Goal: Task Accomplishment & Management: Complete application form

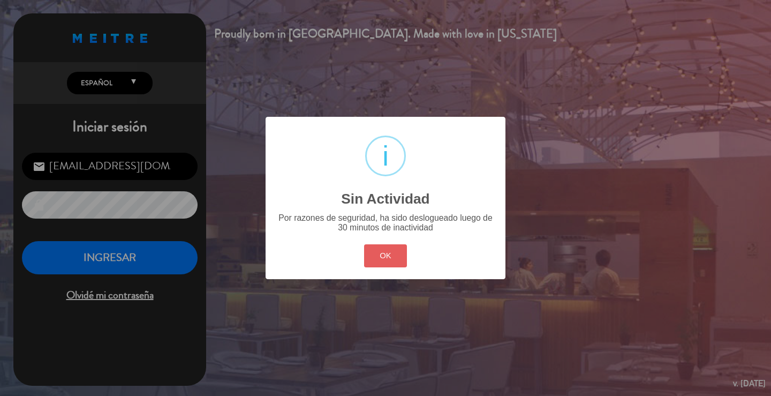
click at [384, 258] on button "OK" at bounding box center [385, 255] width 43 height 23
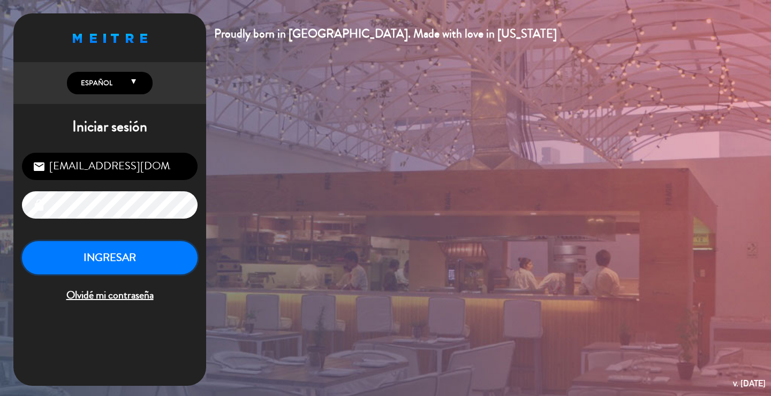
click at [157, 253] on button "INGRESAR" at bounding box center [110, 258] width 176 height 34
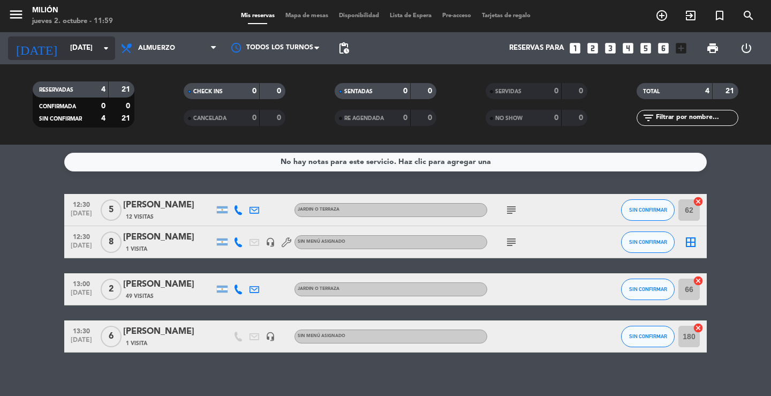
click at [92, 46] on input "[DATE]" at bounding box center [112, 48] width 94 height 19
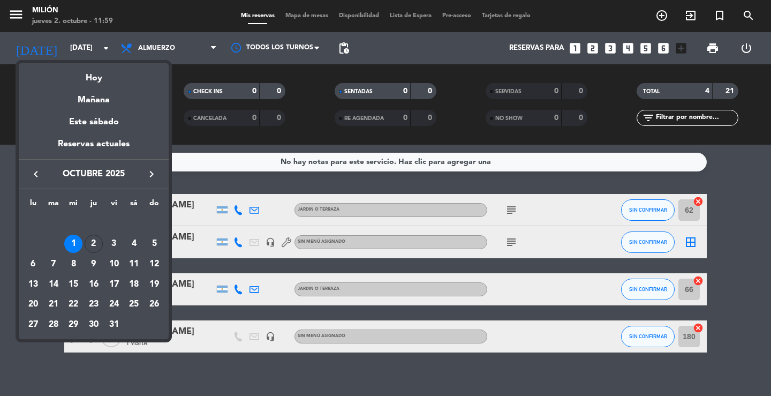
click at [152, 171] on icon "keyboard_arrow_right" at bounding box center [151, 174] width 13 height 13
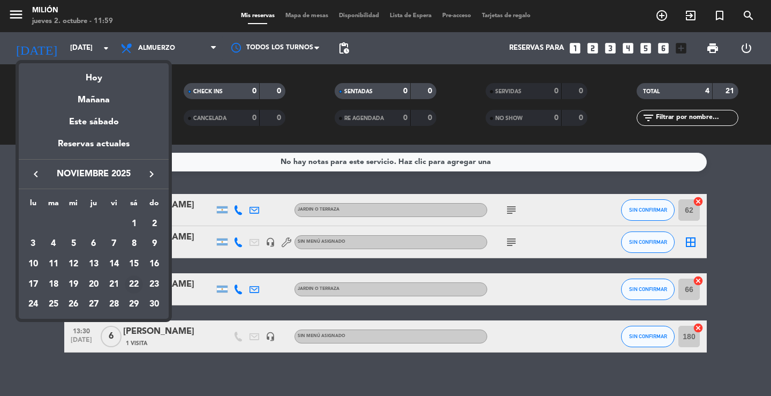
click at [137, 284] on div "22" at bounding box center [134, 284] width 18 height 18
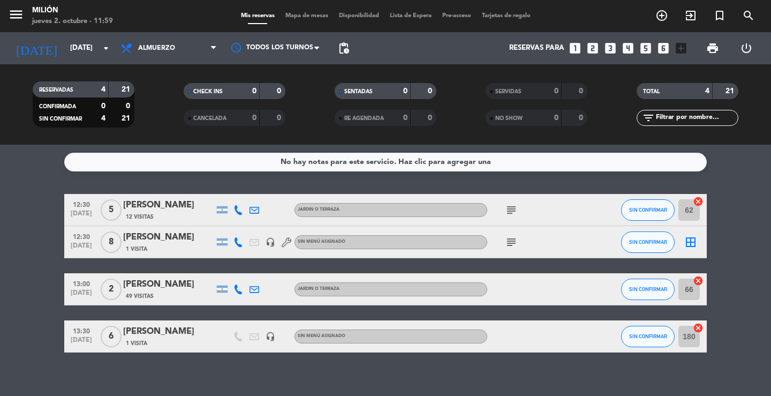
type input "[DATE]"
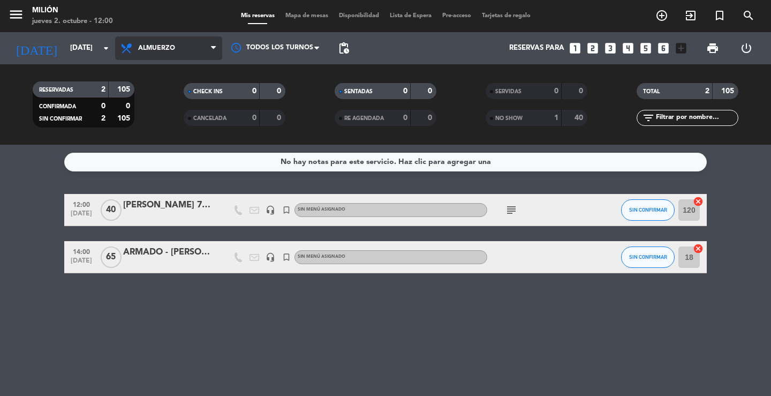
click at [176, 47] on span "Almuerzo" at bounding box center [168, 48] width 107 height 24
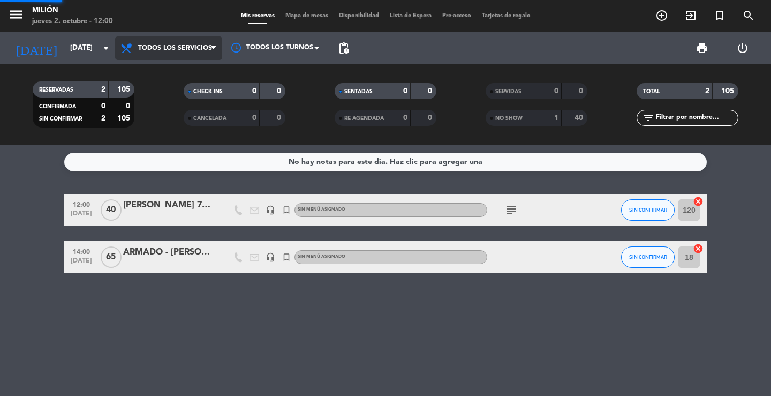
click at [172, 71] on div "menu Milión [DATE] 2. octubre - 12:00 Mis reservas Mapa de mesas Disponibilidad…" at bounding box center [385, 72] width 771 height 145
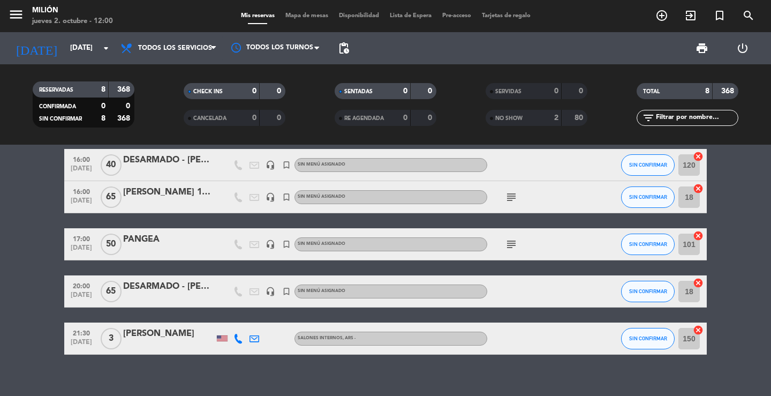
scroll to position [172, 0]
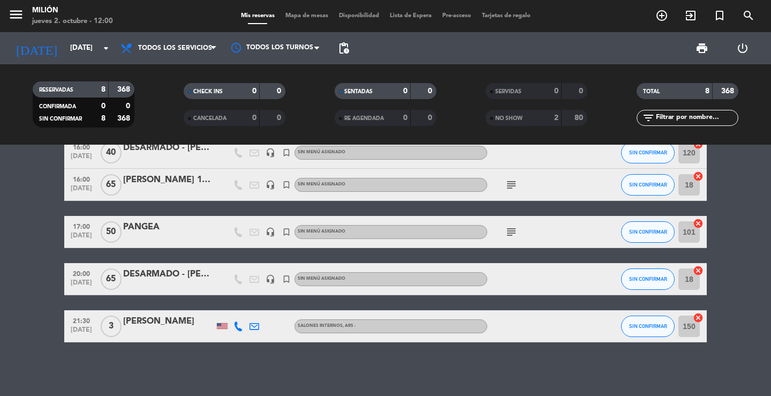
click at [510, 232] on icon "subject" at bounding box center [511, 231] width 13 height 13
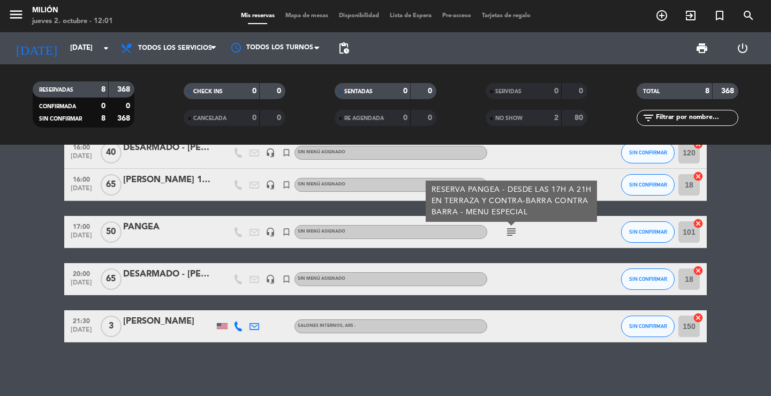
click at [512, 230] on icon "subject" at bounding box center [511, 231] width 13 height 13
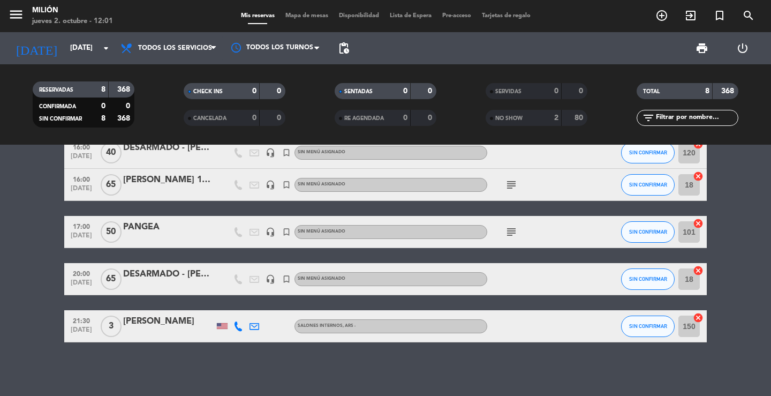
click at [693, 235] on input "101" at bounding box center [689, 231] width 21 height 21
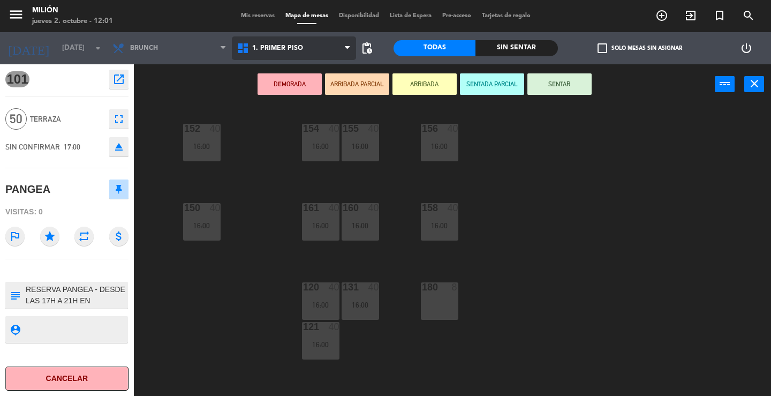
click at [302, 47] on span "1. PRIMER PISO" at bounding box center [294, 48] width 125 height 24
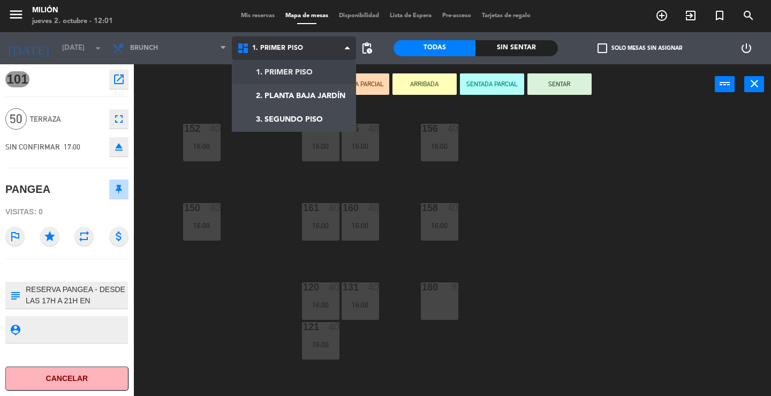
click at [299, 71] on ng-component "menu Milión [DATE] 2. octubre - 12:01 Mis reservas Mapa de mesas Disponibilidad…" at bounding box center [385, 198] width 771 height 396
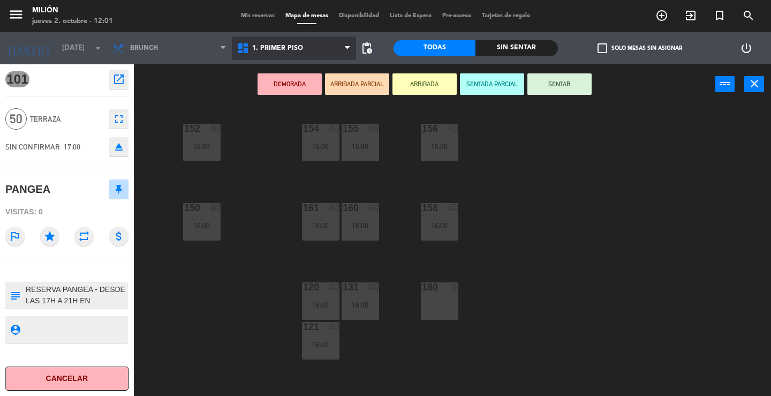
click at [297, 42] on span "1. PRIMER PISO" at bounding box center [294, 48] width 125 height 24
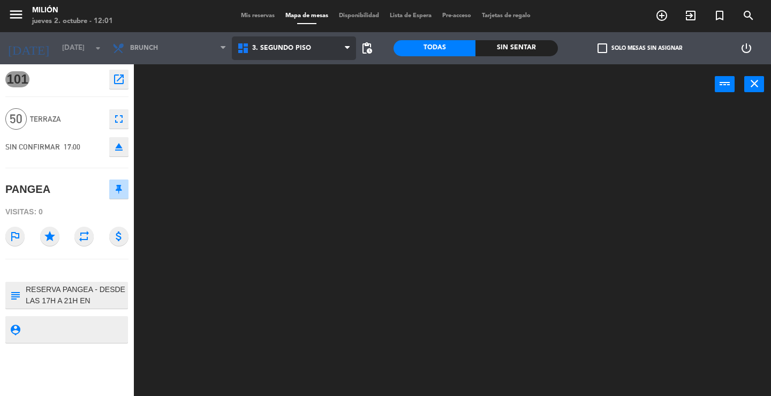
click at [292, 117] on ng-component "menu Milión [DATE] 2. octubre - 12:01 Mis reservas Mapa de mesas Disponibilidad…" at bounding box center [385, 198] width 771 height 396
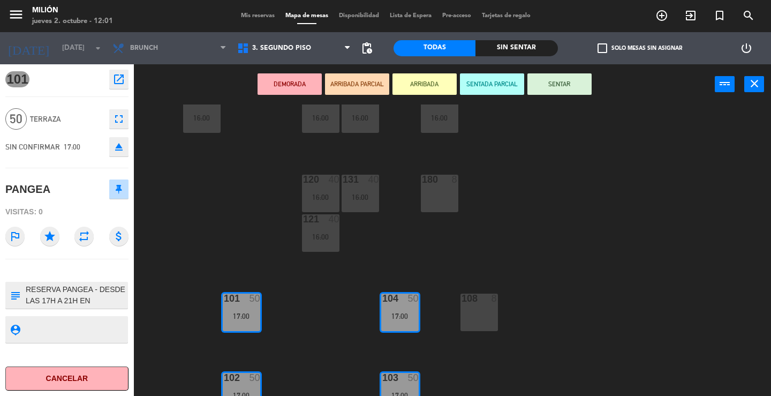
scroll to position [122, 0]
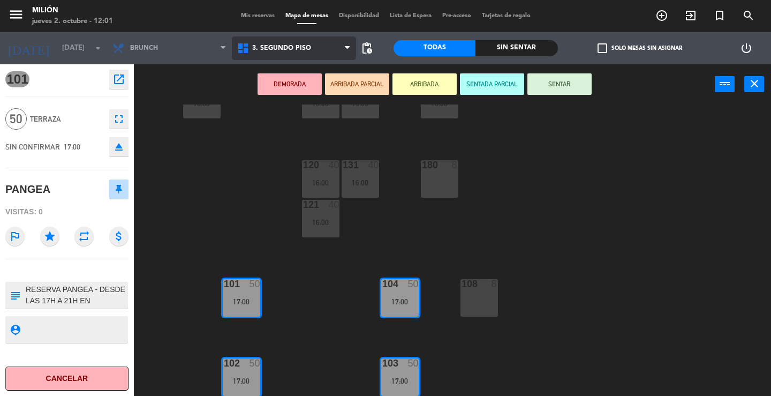
click at [289, 41] on span "3. SEGUNDO PISO" at bounding box center [294, 48] width 125 height 24
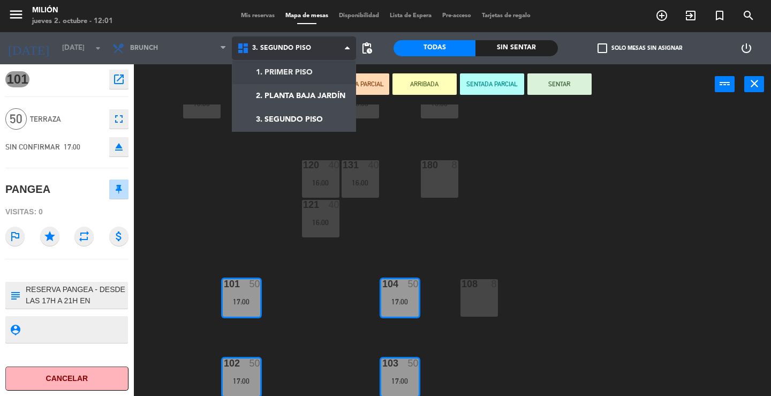
click at [294, 74] on ng-component "menu Milión [DATE] 2. octubre - 12:01 Mis reservas Mapa de mesas Disponibilidad…" at bounding box center [385, 198] width 771 height 396
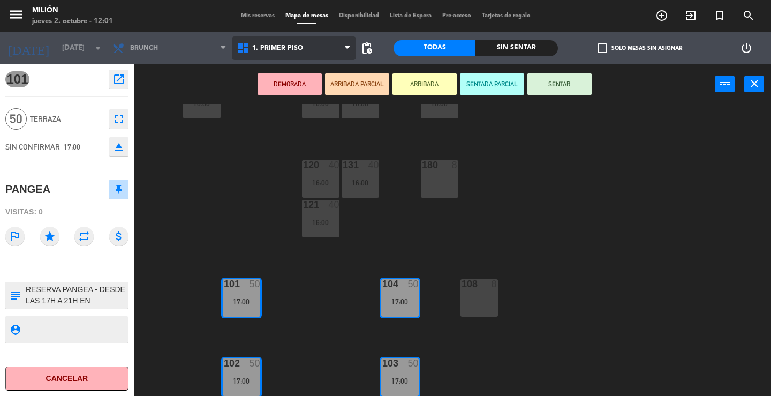
click at [272, 42] on span "1. PRIMER PISO" at bounding box center [294, 48] width 125 height 24
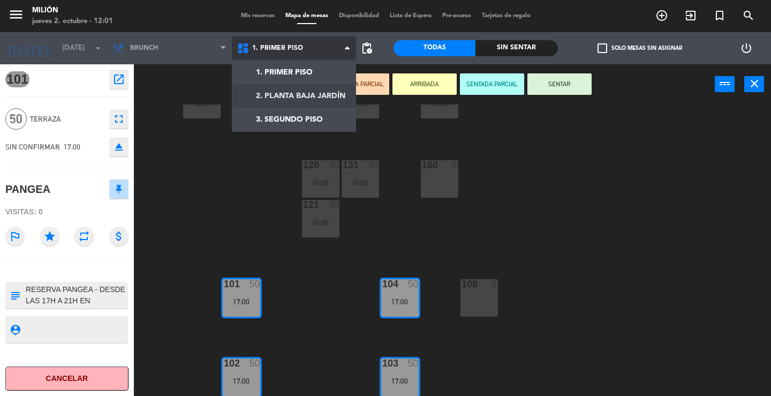
click at [292, 89] on ng-component "menu Milión [DATE] 2. octubre - 12:01 Mis reservas Mapa de mesas Disponibilidad…" at bounding box center [385, 198] width 771 height 396
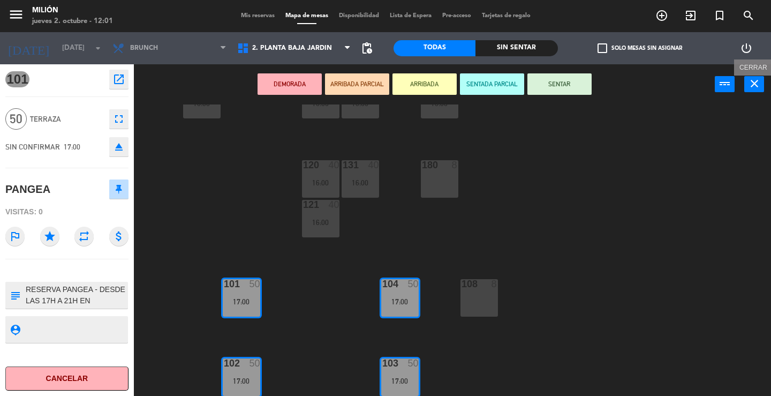
click at [750, 85] on icon "close" at bounding box center [754, 83] width 13 height 13
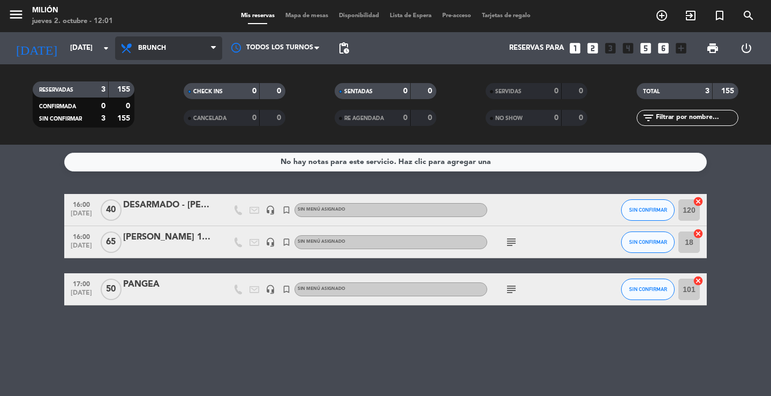
click at [148, 46] on span "Brunch" at bounding box center [152, 47] width 28 height 7
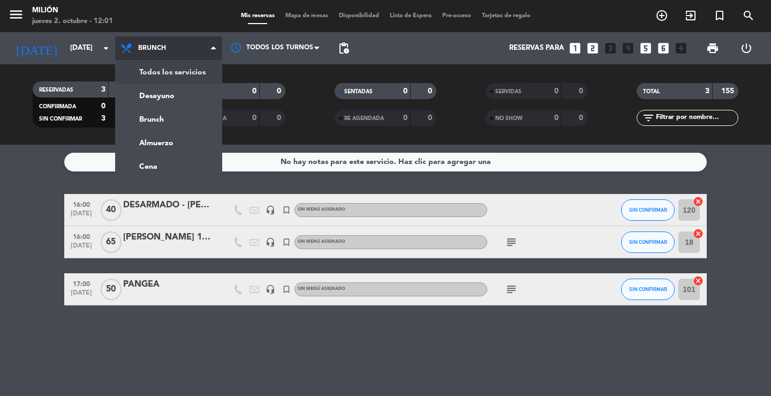
click at [147, 67] on div "menu Milión [DATE] 2. octubre - 12:01 Mis reservas Mapa de mesas Disponibilidad…" at bounding box center [385, 72] width 771 height 145
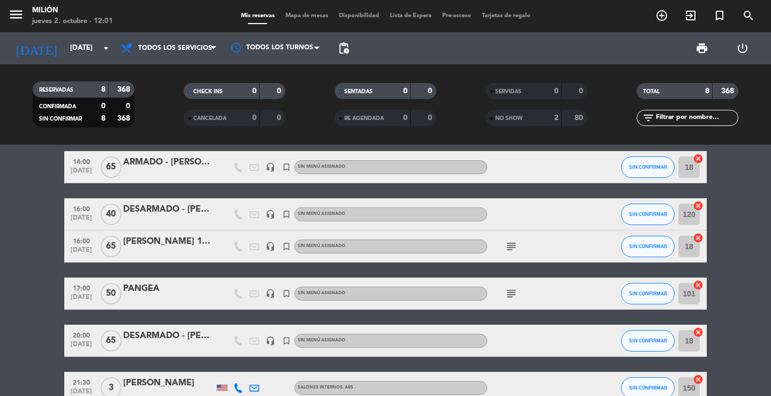
scroll to position [161, 0]
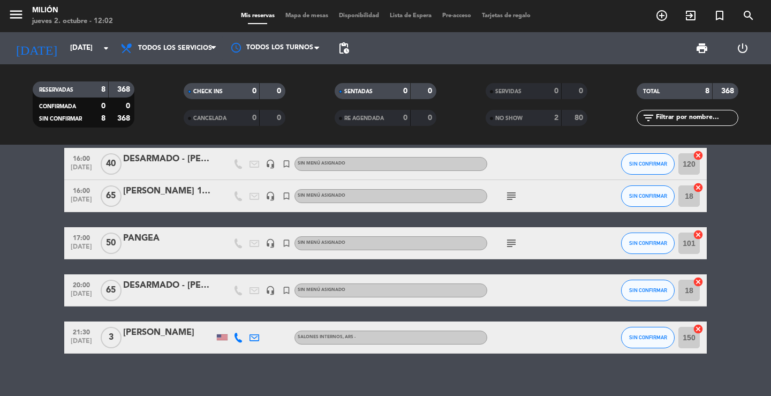
click at [514, 244] on icon "subject" at bounding box center [511, 243] width 13 height 13
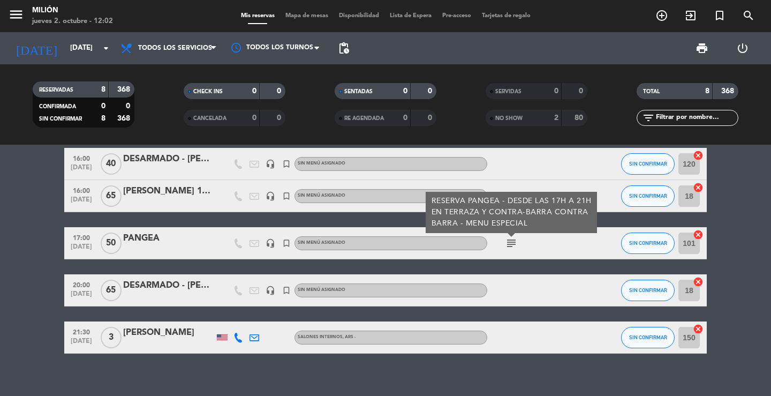
click at [511, 247] on icon "subject" at bounding box center [511, 243] width 13 height 13
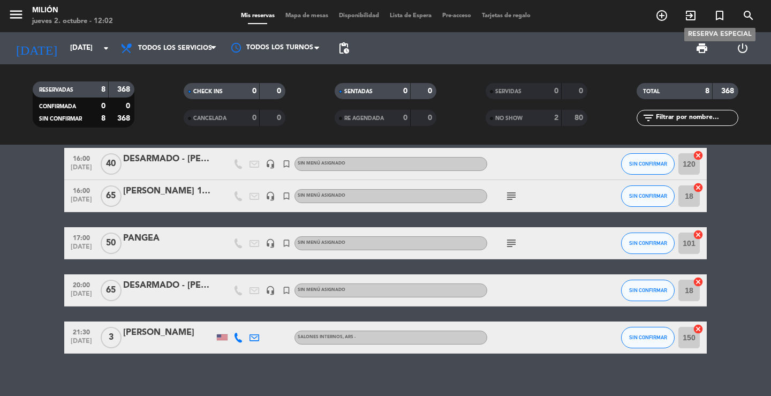
click at [719, 17] on icon "turned_in_not" at bounding box center [719, 15] width 13 height 13
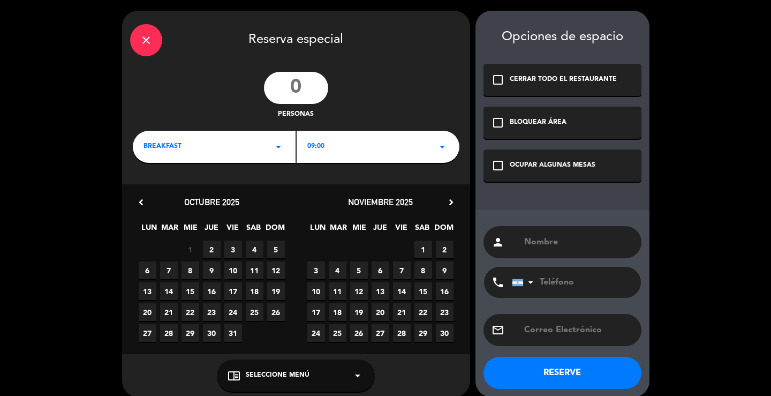
click at [300, 86] on input "number" at bounding box center [296, 88] width 64 height 32
type input "50"
click at [276, 149] on icon "arrow_drop_down" at bounding box center [278, 146] width 13 height 13
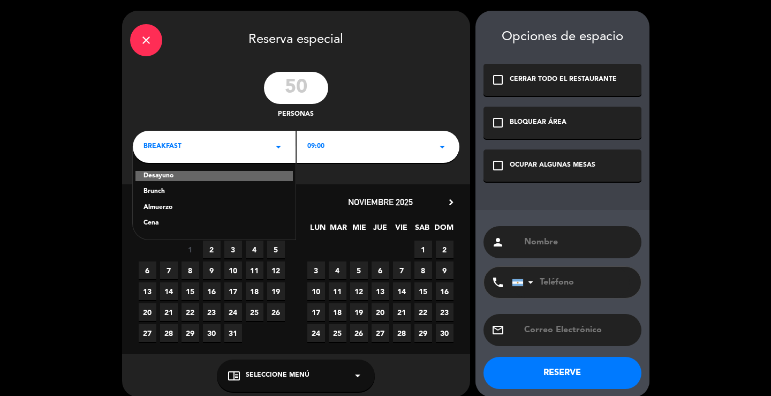
click at [171, 188] on div "Brunch" at bounding box center [214, 191] width 141 height 11
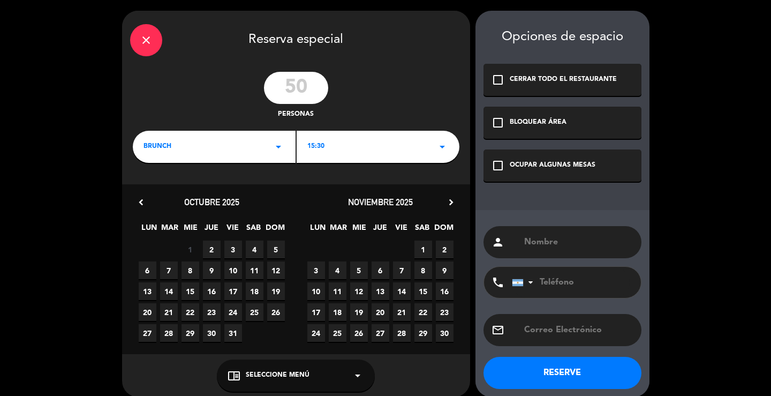
click at [381, 142] on div "15:30 arrow_drop_down" at bounding box center [378, 147] width 163 height 32
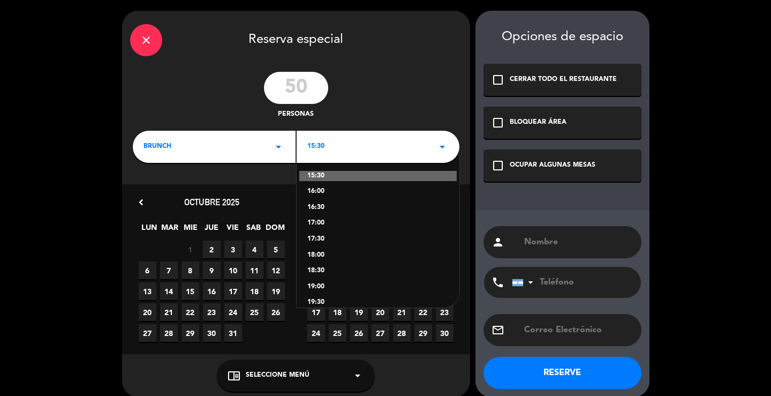
drag, startPoint x: 329, startPoint y: 174, endPoint x: 328, endPoint y: 193, distance: 18.8
click at [328, 193] on div "15:30 16:00 16:30 17:00 17:30 18:00 18:30 19:00 19:30" at bounding box center [378, 227] width 163 height 161
click at [276, 142] on icon "arrow_drop_down" at bounding box center [278, 146] width 13 height 13
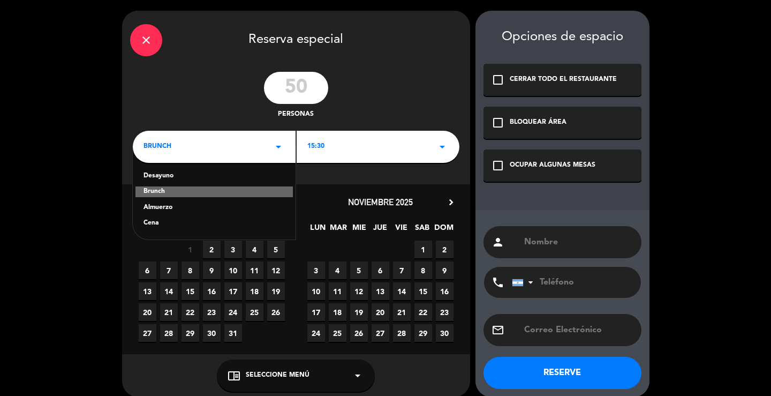
click at [162, 206] on div "Almuerzo" at bounding box center [214, 207] width 141 height 11
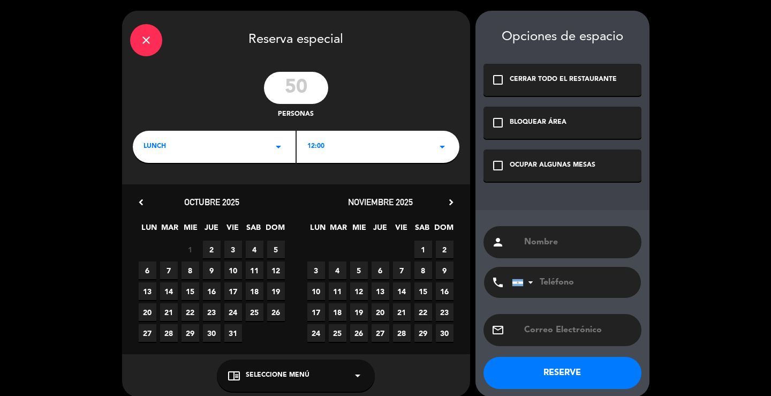
click at [398, 142] on div "12:00 arrow_drop_down" at bounding box center [378, 147] width 163 height 32
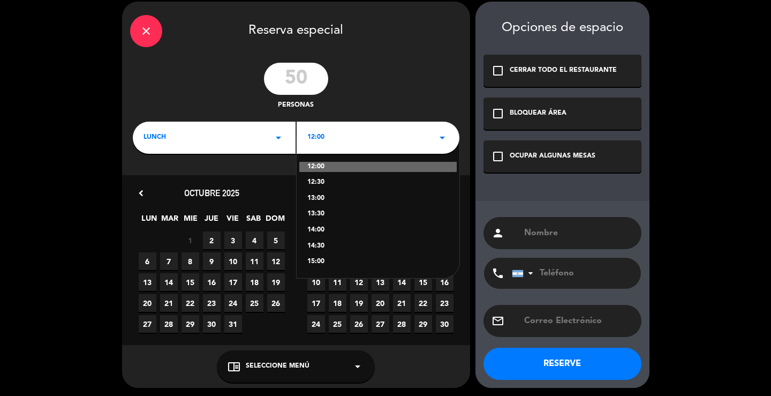
scroll to position [11, 0]
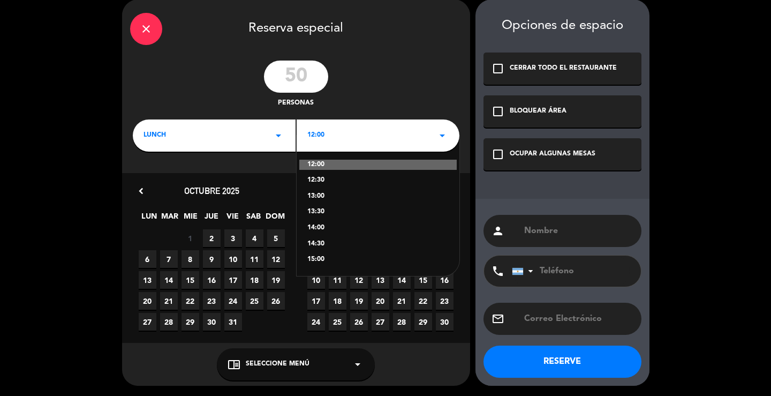
click at [332, 259] on div "15:00" at bounding box center [377, 259] width 141 height 11
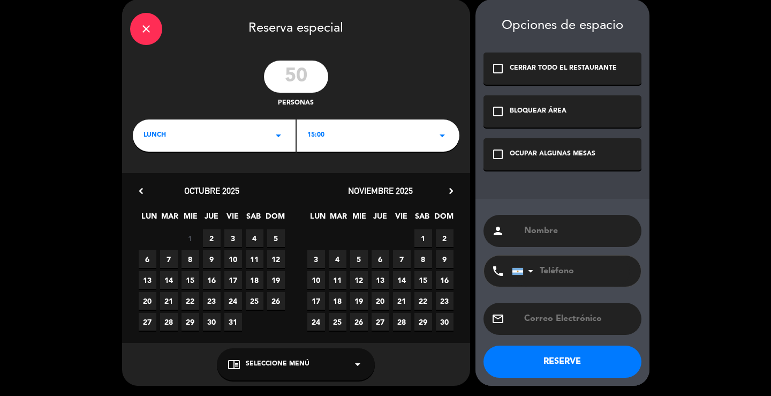
click at [418, 296] on span "22" at bounding box center [424, 301] width 18 height 18
click at [535, 151] on div "OCUPAR ALGUNAS MESAS" at bounding box center [553, 154] width 86 height 11
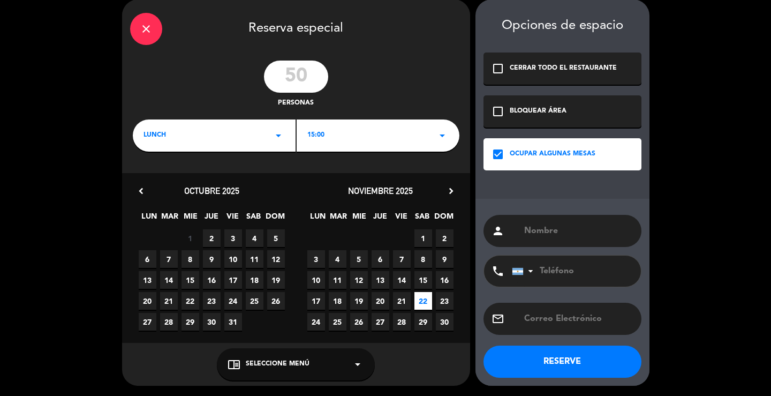
click at [539, 231] on input "text" at bounding box center [578, 230] width 110 height 15
click at [558, 230] on input "ARMAR - PANGEA" at bounding box center [578, 230] width 110 height 15
type input "ARMADO - PANGEA"
click at [573, 365] on button "RESERVE" at bounding box center [563, 361] width 158 height 32
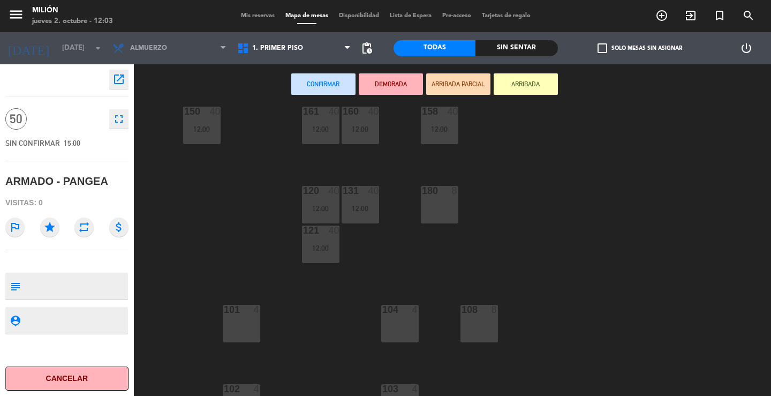
scroll to position [122, 0]
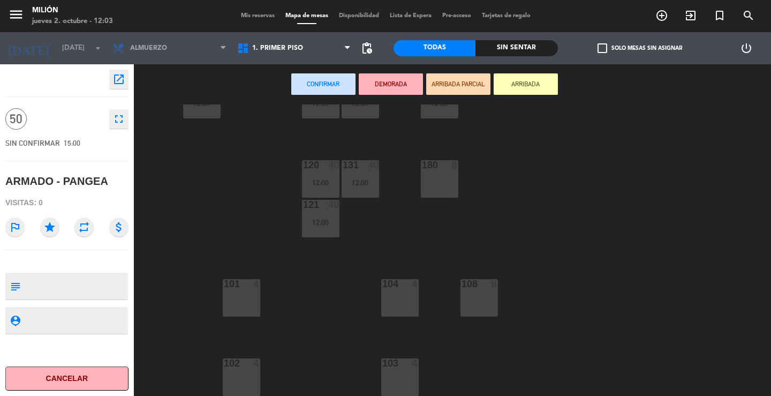
click at [238, 292] on div "101 4" at bounding box center [241, 297] width 37 height 37
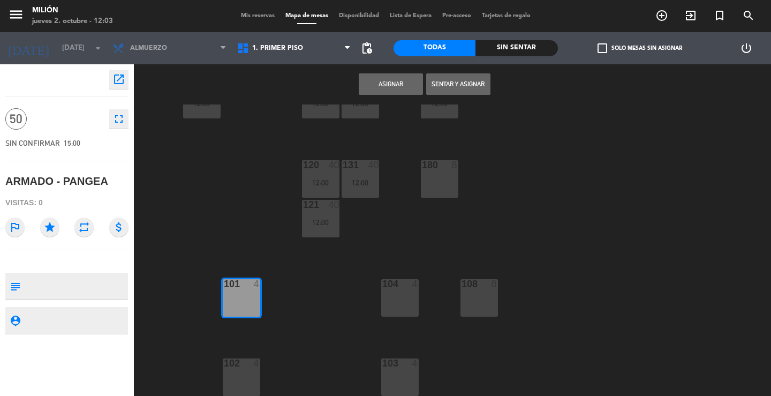
click at [397, 313] on div "104 4" at bounding box center [399, 297] width 37 height 37
click at [395, 370] on div "103 4" at bounding box center [399, 376] width 37 height 37
click at [245, 369] on div "102 4" at bounding box center [241, 376] width 37 height 37
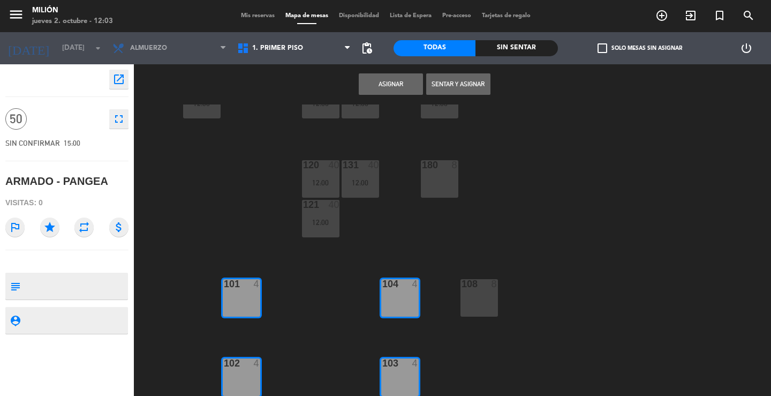
click at [387, 81] on button "Asignar" at bounding box center [391, 83] width 64 height 21
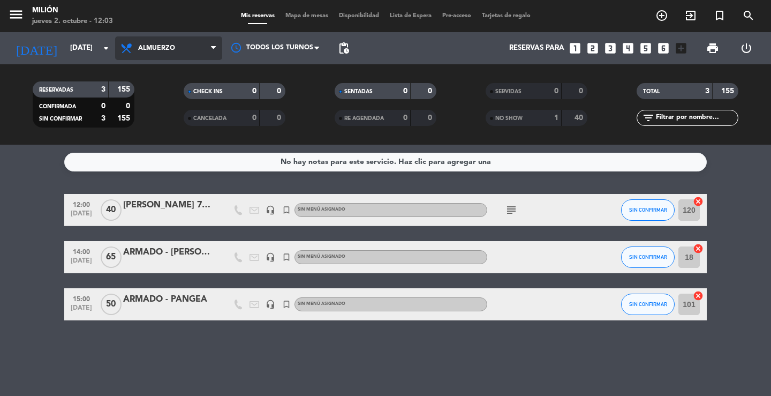
click at [164, 37] on span "Almuerzo" at bounding box center [168, 48] width 107 height 24
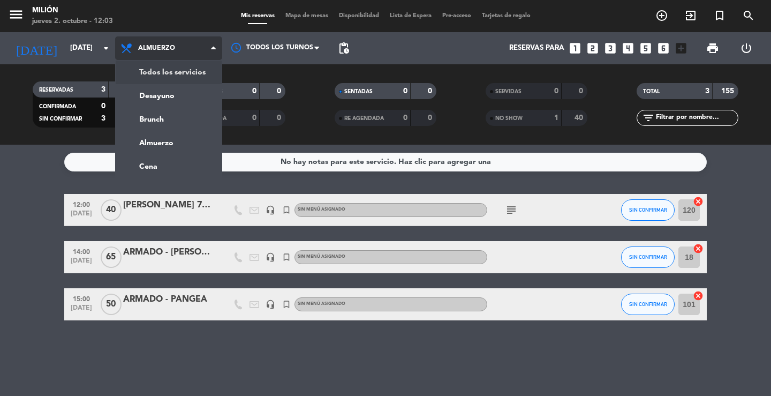
click at [165, 70] on div "menu Milión [DATE] 2. octubre - 12:03 Mis reservas Mapa de mesas Disponibilidad…" at bounding box center [385, 72] width 771 height 145
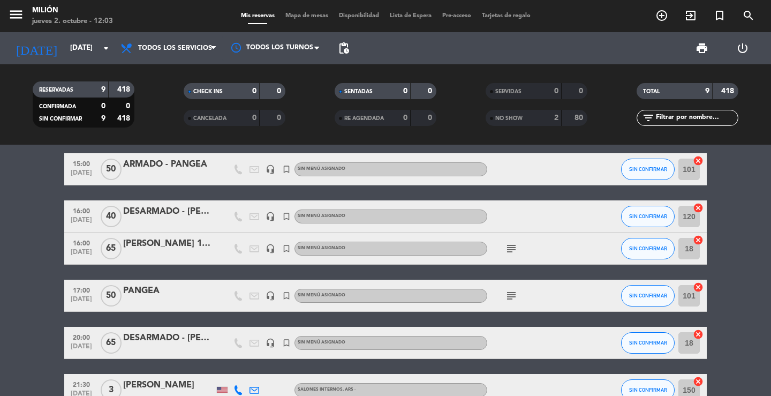
scroll to position [214, 0]
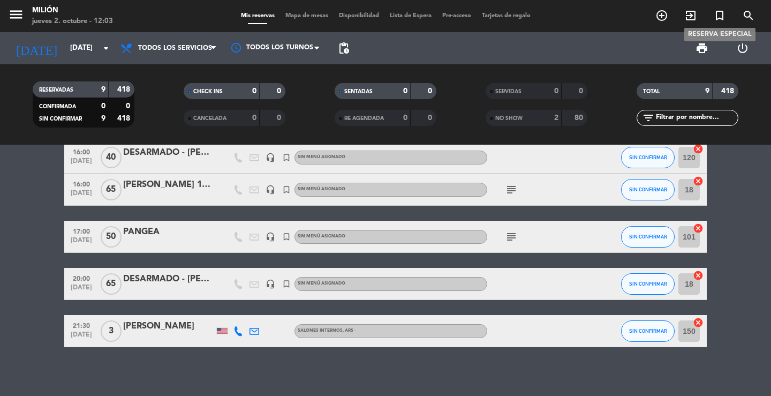
click at [725, 19] on icon "turned_in_not" at bounding box center [719, 15] width 13 height 13
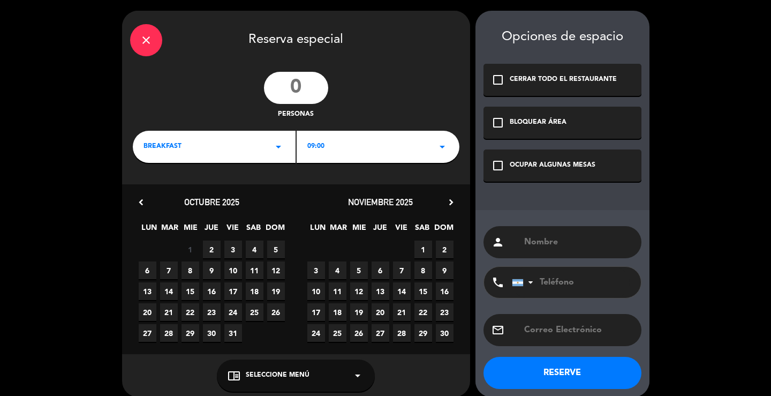
click at [584, 243] on input "text" at bounding box center [578, 242] width 110 height 15
type input "DESARMADO - PANGEA"
click at [562, 162] on div "OCUPAR ALGUNAS MESAS" at bounding box center [553, 165] width 86 height 11
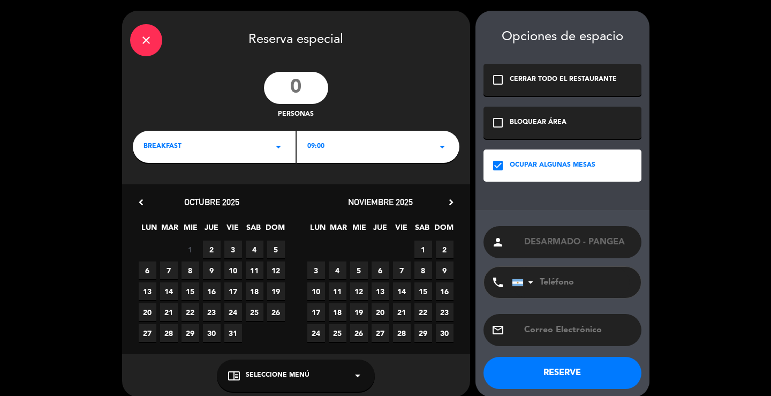
click at [302, 92] on input "number" at bounding box center [296, 88] width 64 height 32
type input "50"
click at [368, 147] on div "09:00 arrow_drop_down" at bounding box center [378, 147] width 163 height 32
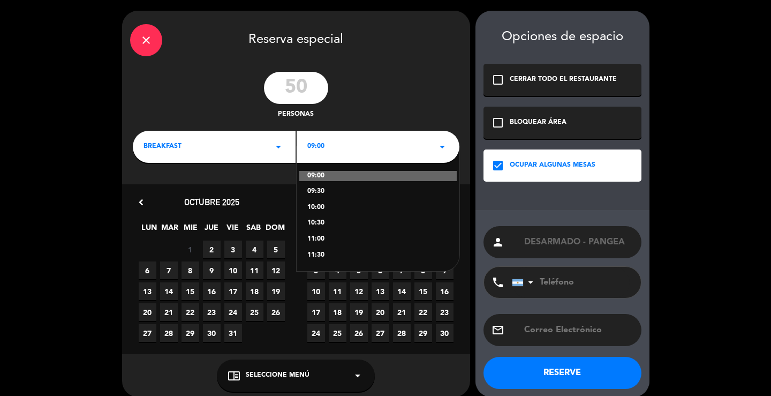
click at [276, 149] on icon "arrow_drop_down" at bounding box center [278, 146] width 13 height 13
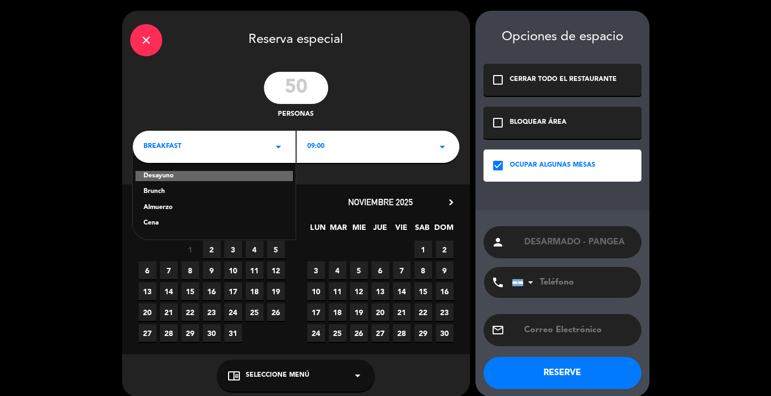
click at [168, 219] on div "Cena" at bounding box center [214, 223] width 141 height 11
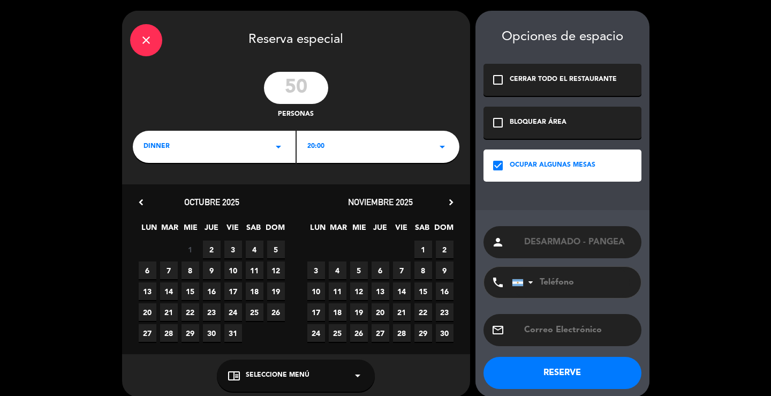
click at [355, 149] on div "20:00 arrow_drop_down" at bounding box center [378, 147] width 163 height 32
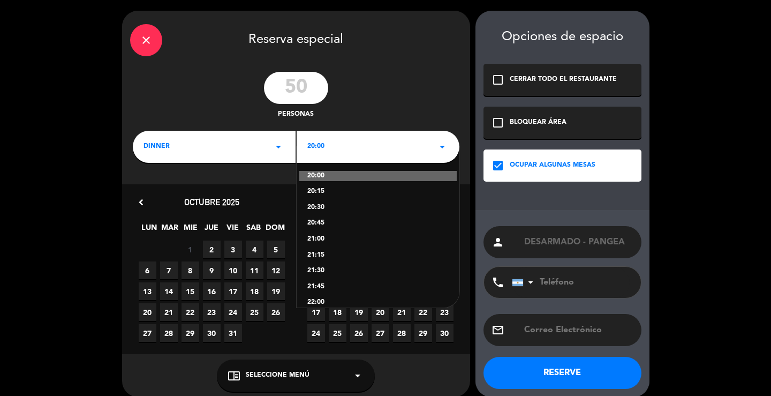
click at [320, 235] on div "21:00" at bounding box center [377, 239] width 141 height 11
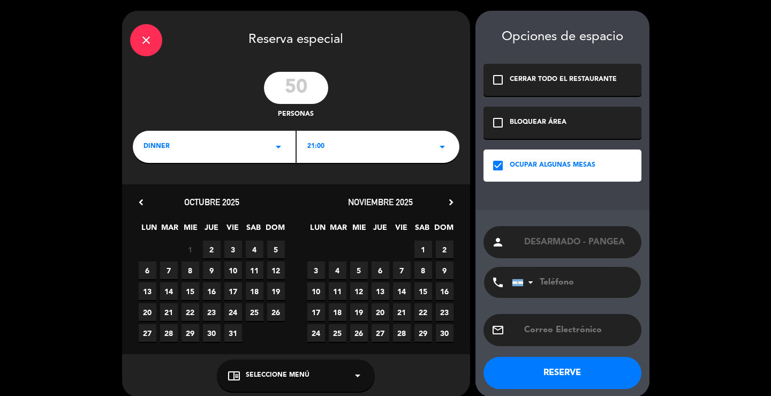
click at [420, 310] on span "22" at bounding box center [424, 312] width 18 height 18
click at [553, 366] on button "RESERVE" at bounding box center [563, 373] width 158 height 32
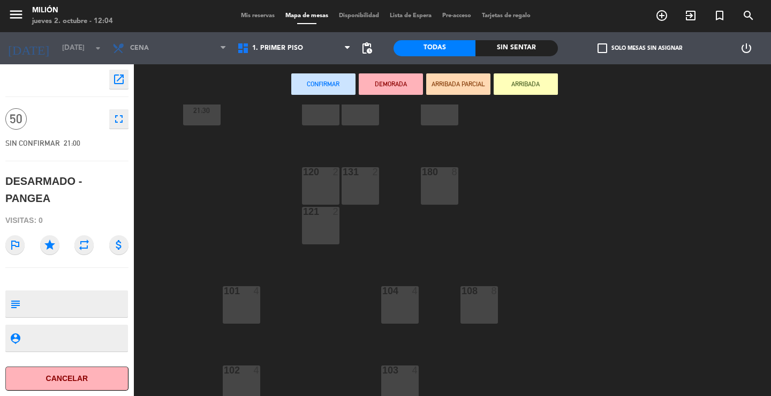
scroll to position [122, 0]
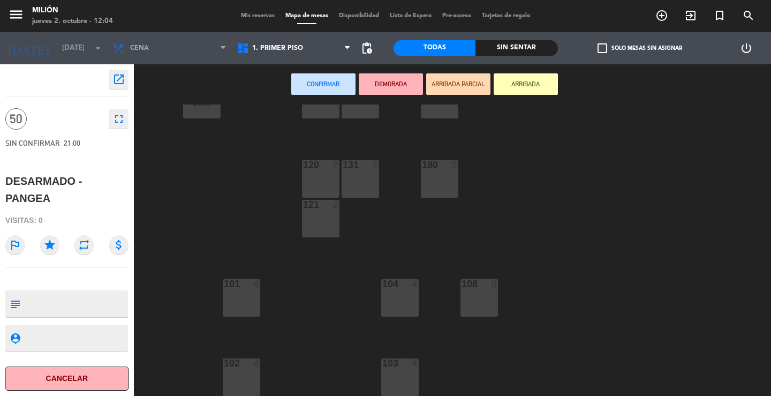
click at [224, 286] on div "101" at bounding box center [224, 284] width 1 height 10
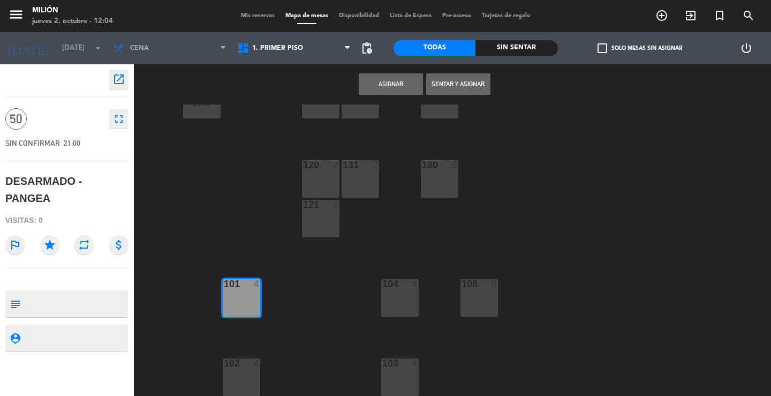
click at [382, 302] on div "104 4" at bounding box center [399, 297] width 37 height 37
drag, startPoint x: 389, startPoint y: 377, endPoint x: 370, endPoint y: 381, distance: 19.8
click at [389, 377] on div "103 4" at bounding box center [399, 376] width 37 height 37
click at [252, 374] on div "102 4" at bounding box center [241, 376] width 37 height 37
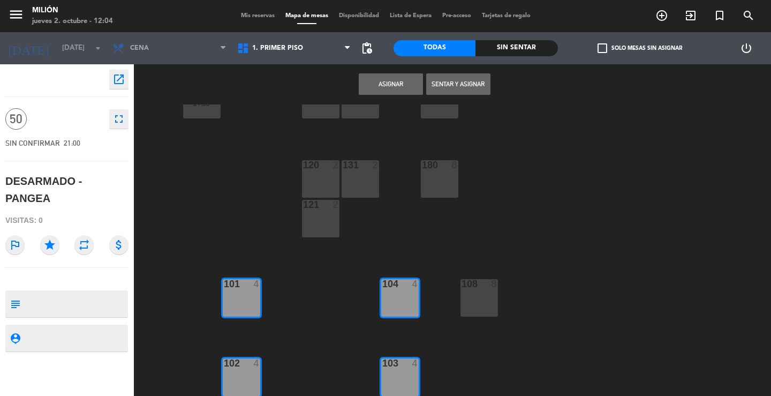
click at [405, 84] on button "Asignar" at bounding box center [391, 83] width 64 height 21
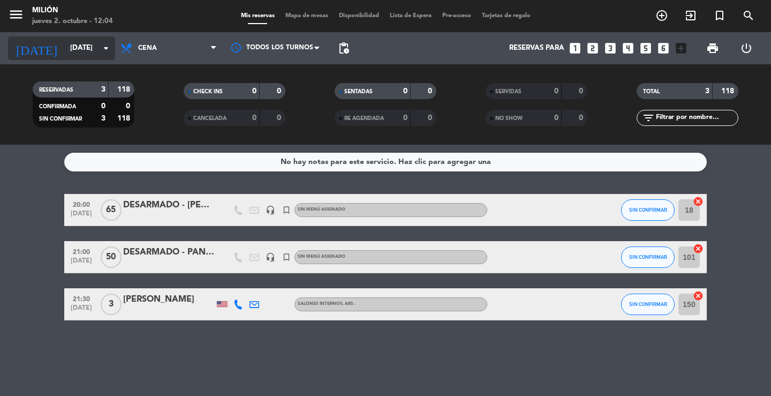
click at [110, 48] on icon "arrow_drop_down" at bounding box center [106, 48] width 13 height 13
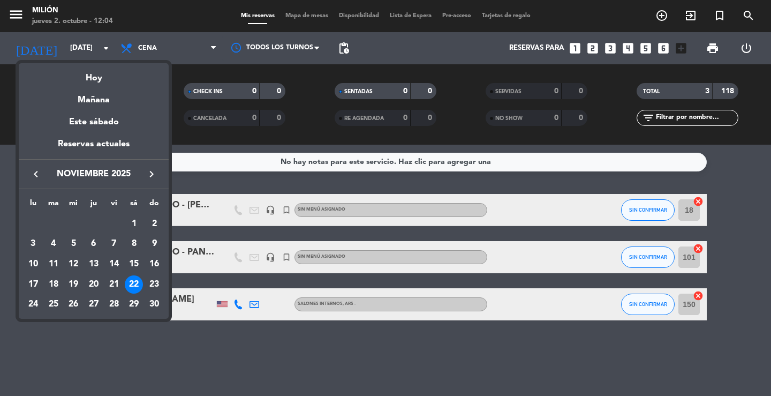
click at [104, 44] on div at bounding box center [385, 198] width 771 height 396
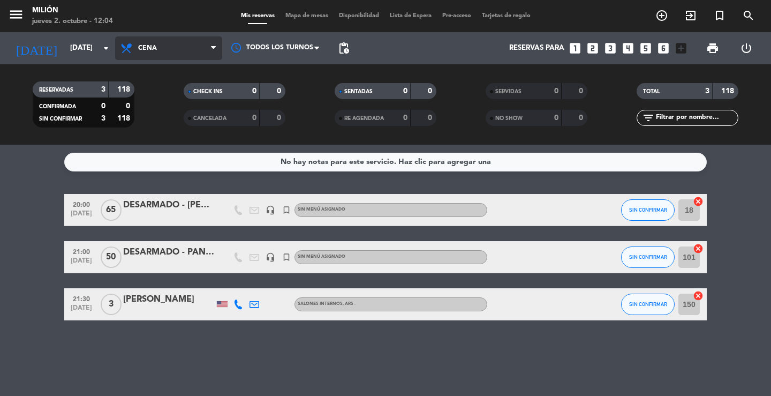
click at [178, 54] on span "Cena" at bounding box center [168, 48] width 107 height 24
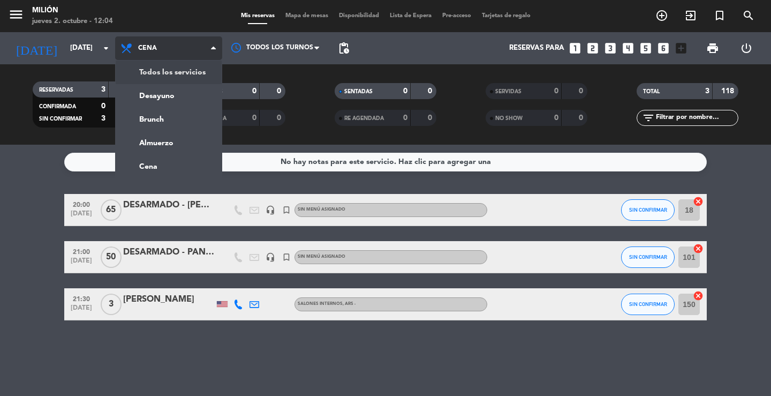
click at [167, 68] on div "menu Milión [DATE] 2. octubre - 12:04 Mis reservas Mapa de mesas Disponibilidad…" at bounding box center [385, 72] width 771 height 145
